Goal: Use online tool/utility: Utilize a website feature to perform a specific function

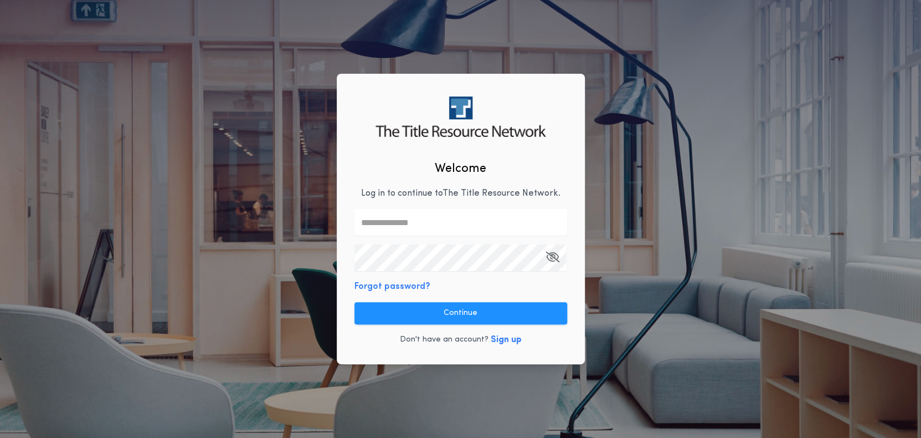
click at [420, 219] on input "text" at bounding box center [461, 222] width 213 height 27
type input "**********"
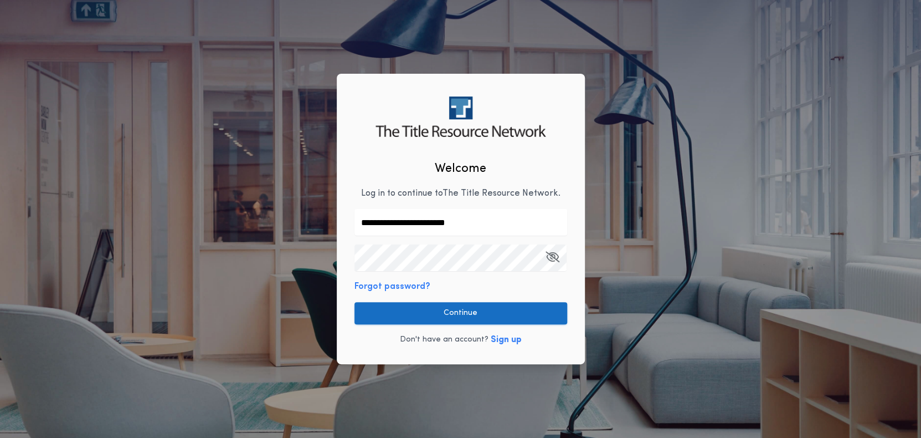
click at [453, 307] on button "Continue" at bounding box center [461, 313] width 213 height 22
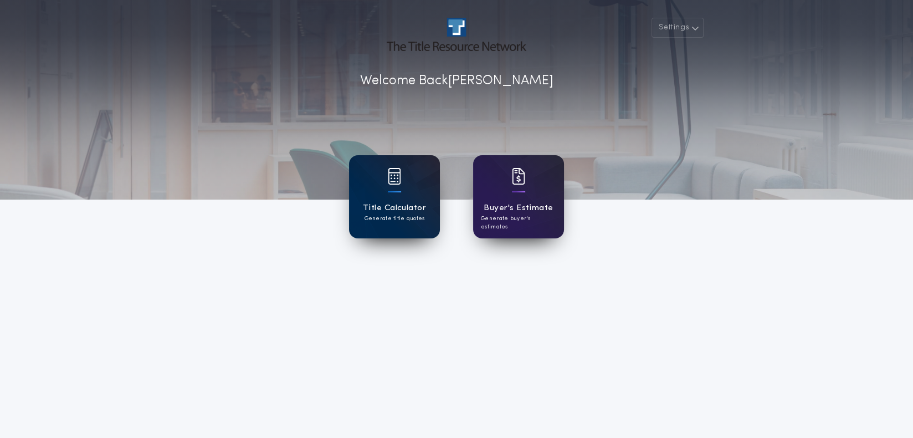
click at [391, 210] on h1 "Title Calculator" at bounding box center [394, 208] width 63 height 13
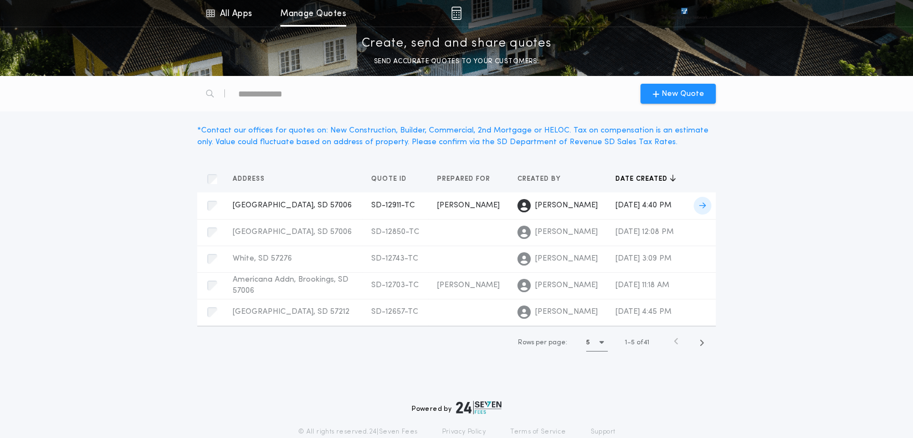
click at [245, 203] on span "[GEOGRAPHIC_DATA], SD 57006" at bounding box center [292, 205] width 119 height 8
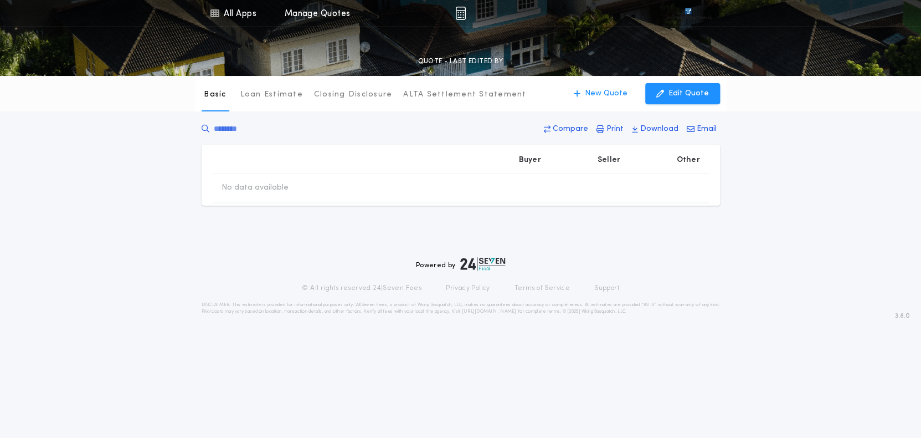
type input "********"
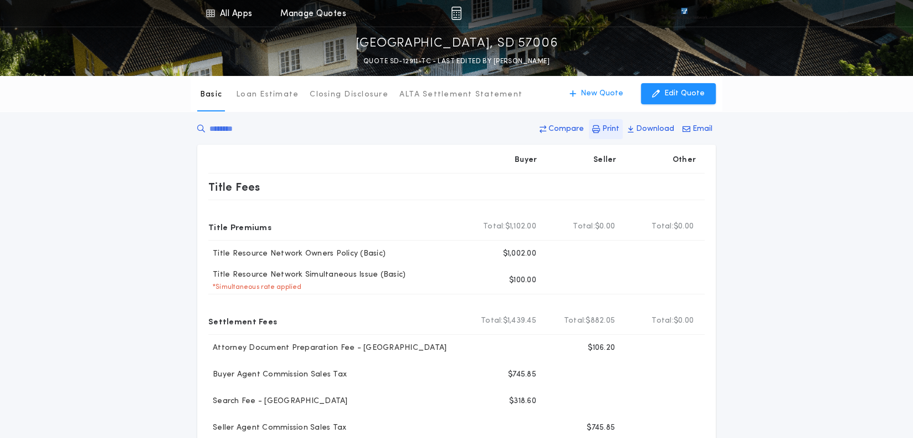
click at [614, 130] on p "Print" at bounding box center [610, 129] width 17 height 11
drag, startPoint x: 259, startPoint y: 91, endPoint x: 256, endPoint y: 116, distance: 25.1
click at [259, 91] on p "Loan Estimate" at bounding box center [267, 94] width 63 height 11
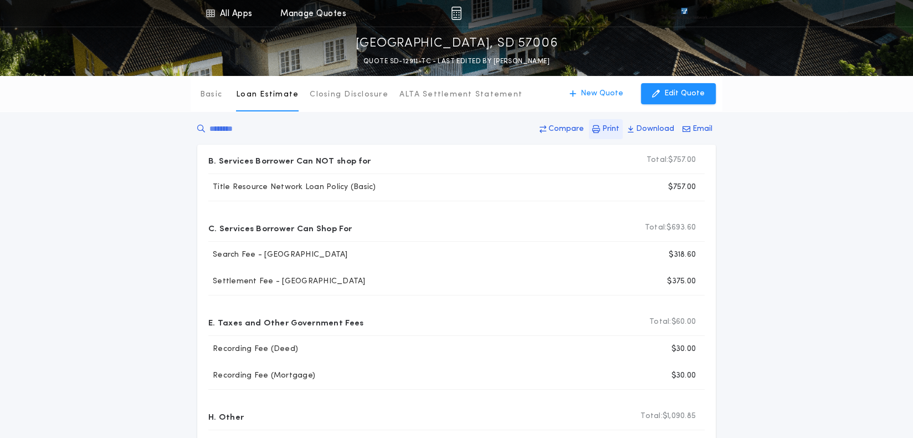
drag, startPoint x: 615, startPoint y: 127, endPoint x: 297, endPoint y: 339, distance: 382.2
click at [615, 127] on p "Print" at bounding box center [610, 129] width 17 height 11
click at [351, 94] on p "Closing Disclosure" at bounding box center [349, 94] width 79 height 11
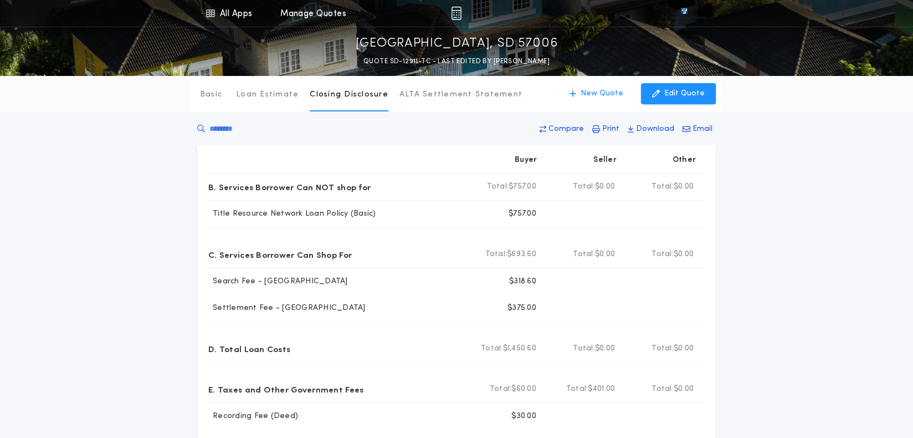
drag, startPoint x: 135, startPoint y: 199, endPoint x: 185, endPoint y: 173, distance: 56.7
click at [109, 189] on div "Basic Loan Estimate Closing Disclosure ALTA Settlement Statement Closing Disclo…" at bounding box center [456, 408] width 913 height 664
click at [609, 127] on p "Print" at bounding box center [610, 129] width 17 height 11
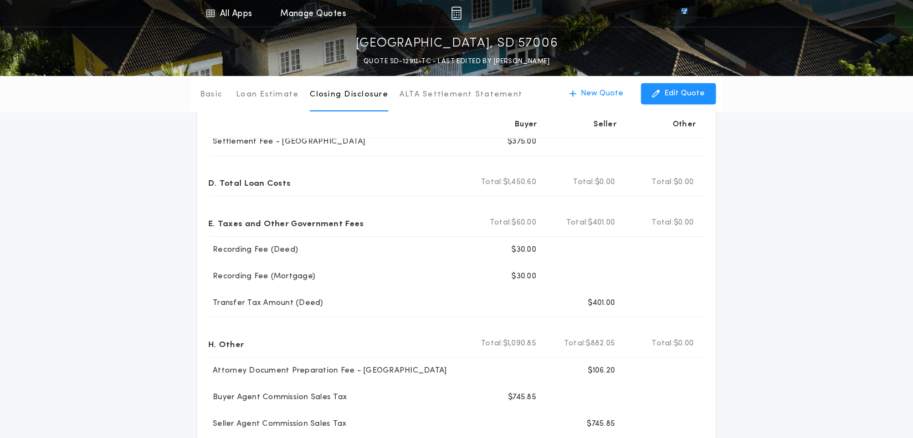
scroll to position [222, 0]
